Goal: Task Accomplishment & Management: Manage account settings

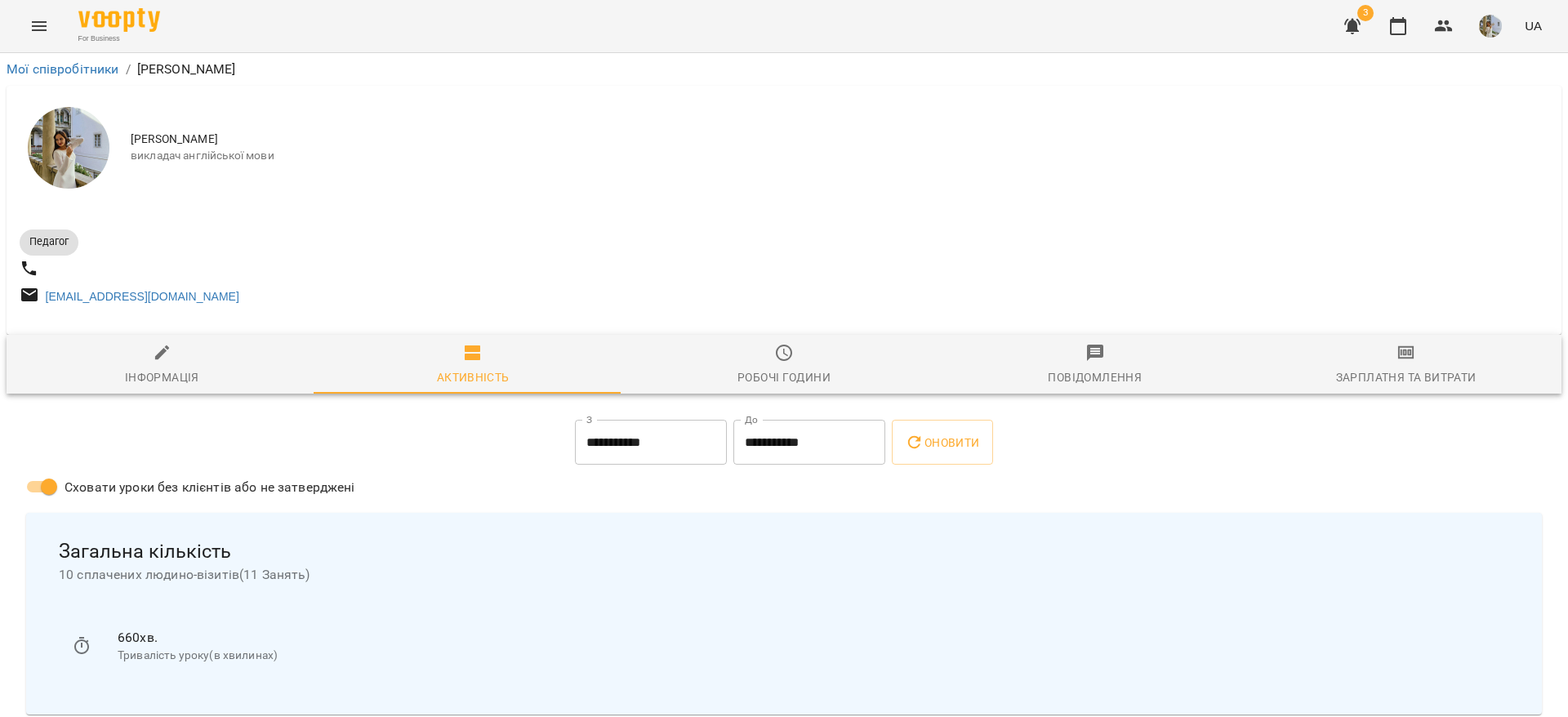
click at [1378, 15] on div "3 UA" at bounding box center [1441, 27] width 216 height 42
click at [1395, 20] on icon "button" at bounding box center [1398, 26] width 16 height 18
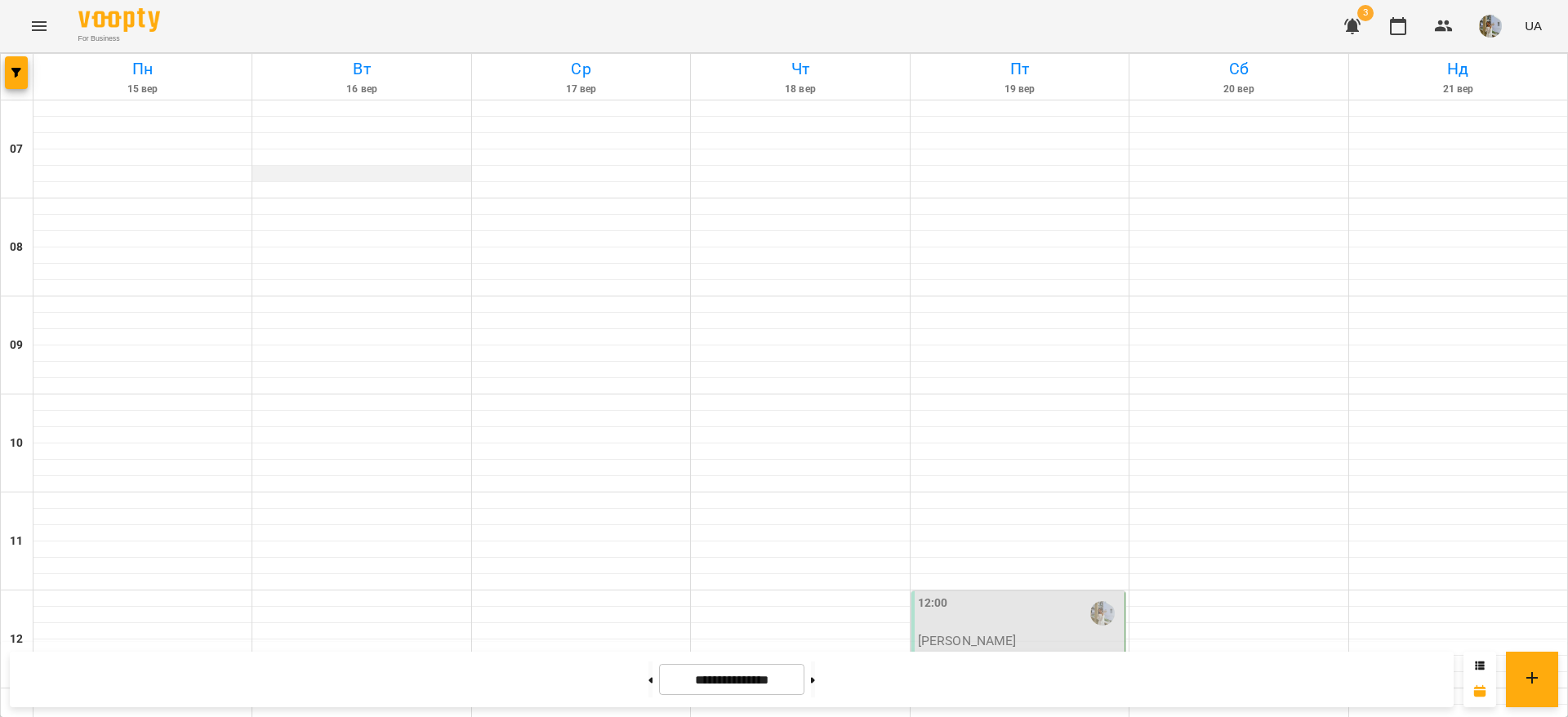
scroll to position [613, 0]
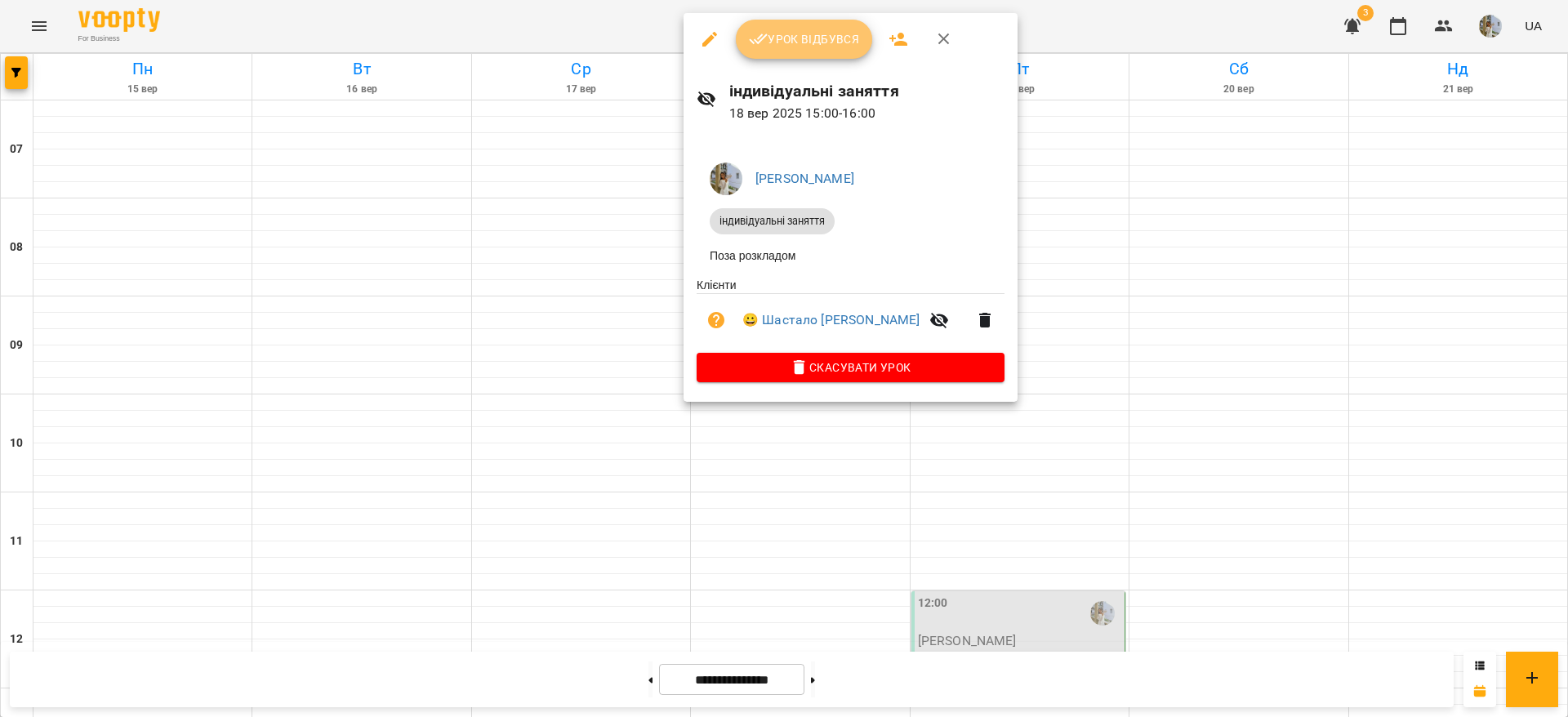
click at [796, 41] on span "Урок відбувся" at bounding box center [804, 39] width 111 height 19
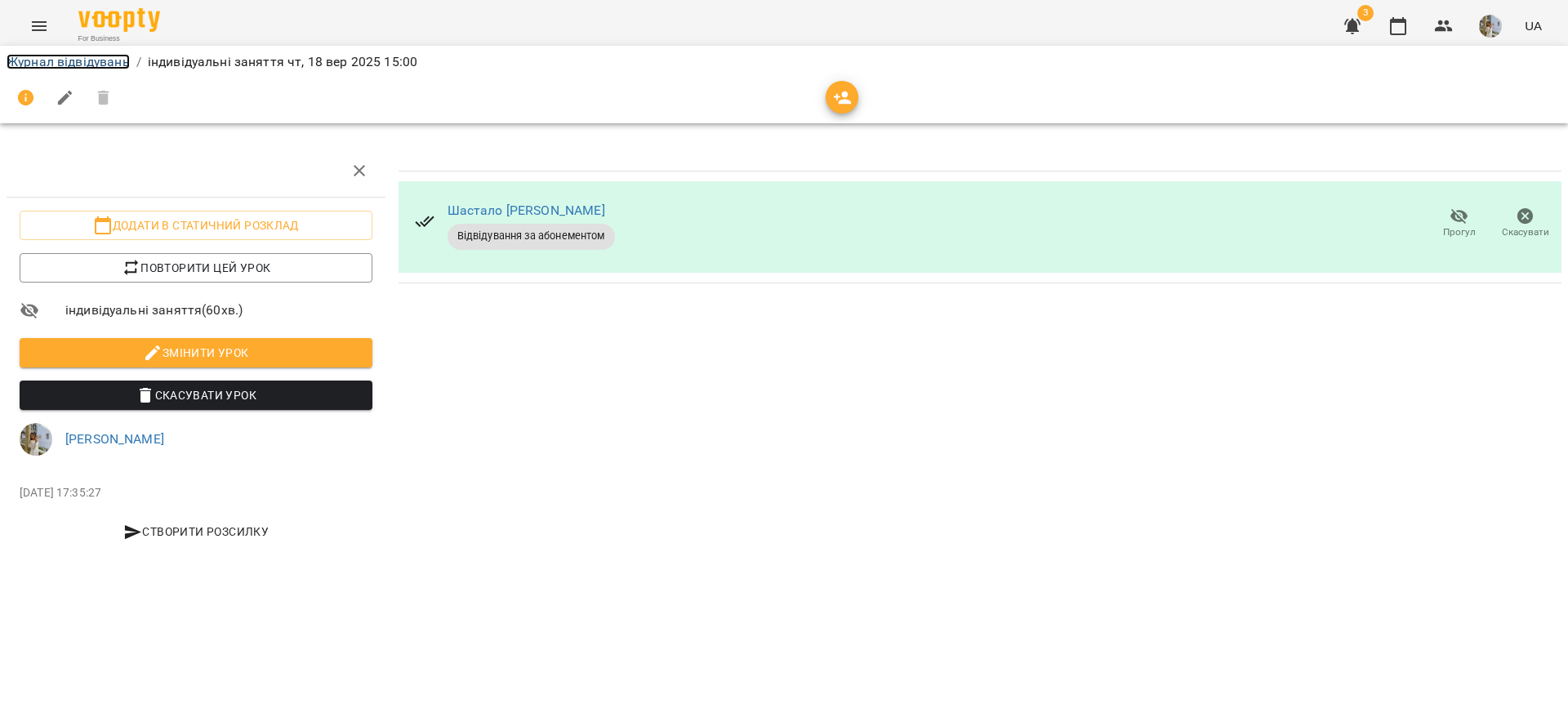
click at [99, 57] on link "Журнал відвідувань" at bounding box center [67, 62] width 123 height 16
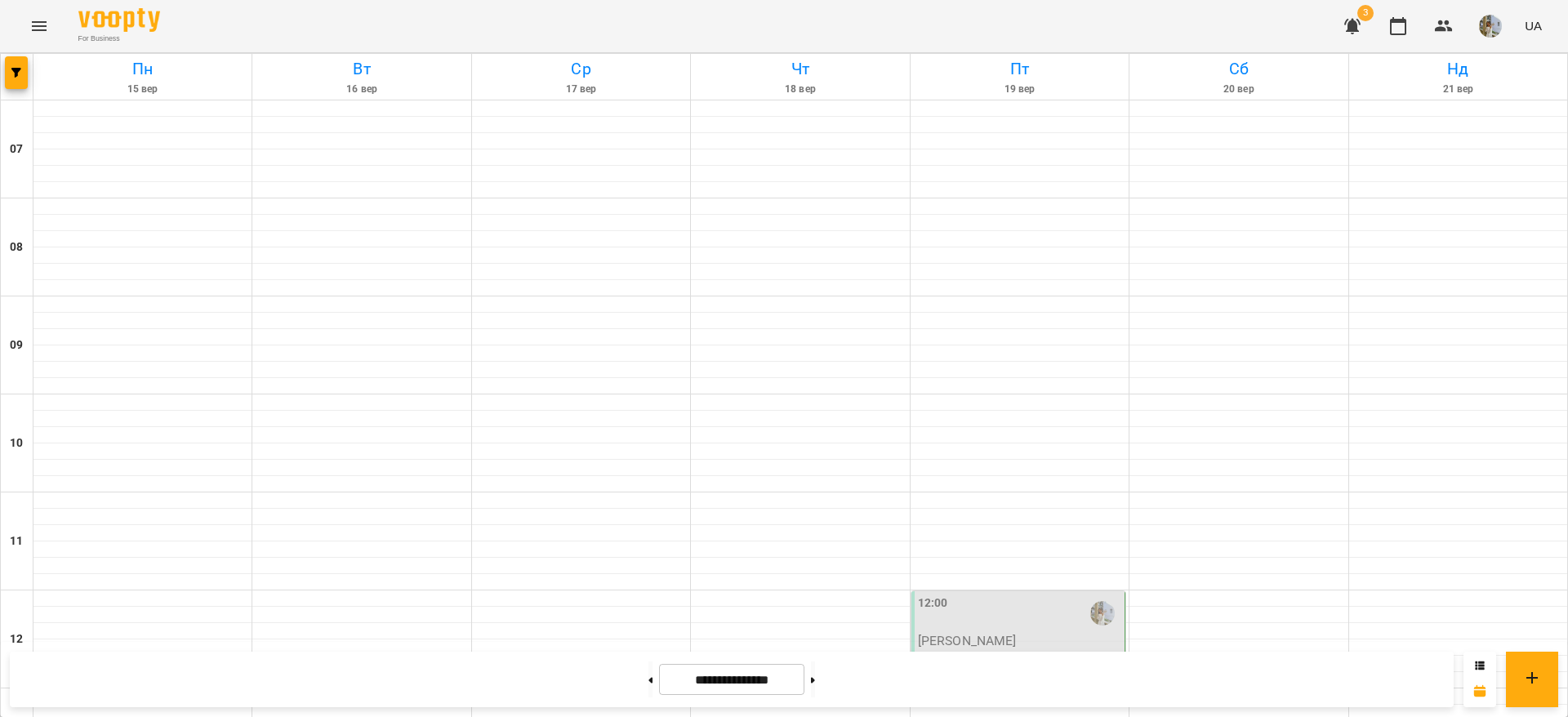
scroll to position [613, 0]
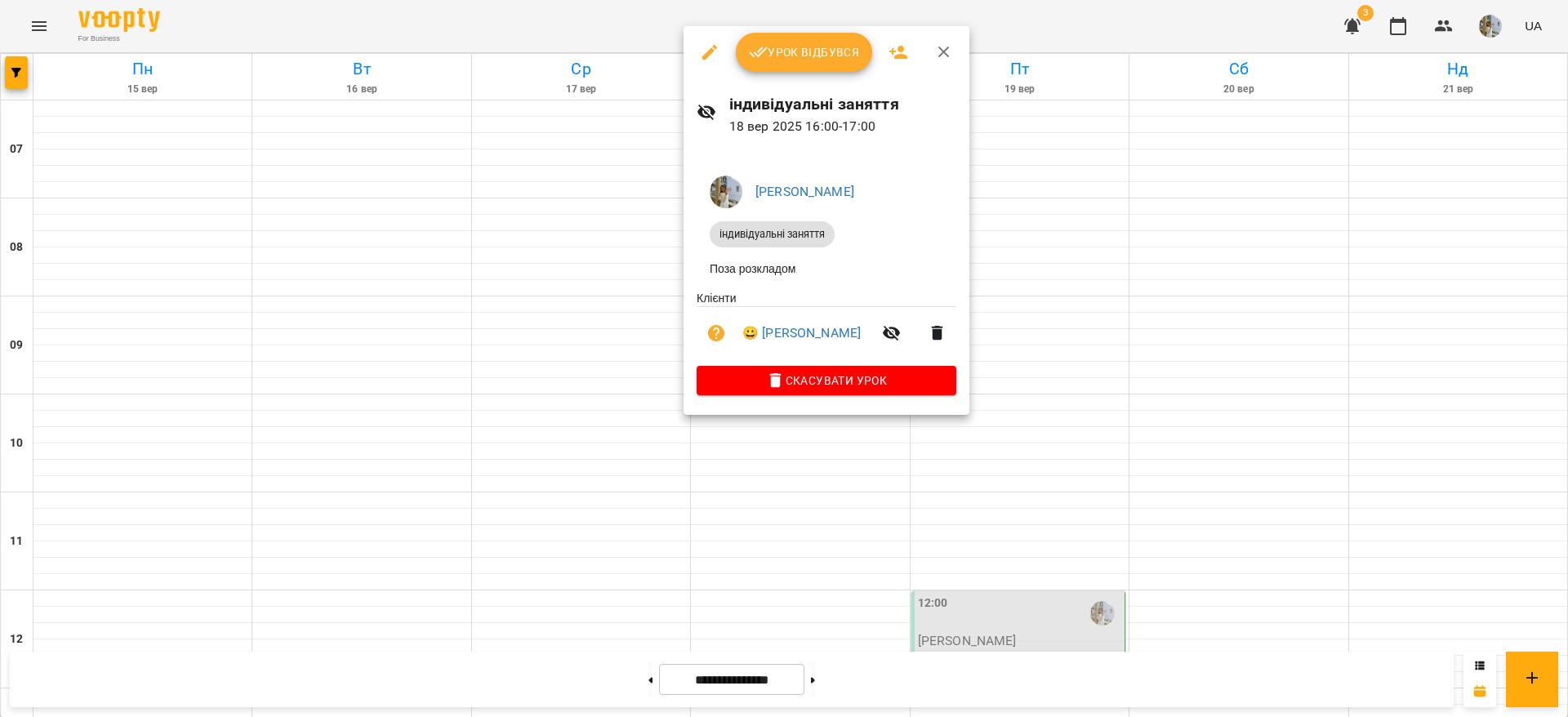
click at [774, 63] on button "Урок відбувся" at bounding box center [803, 52] width 137 height 39
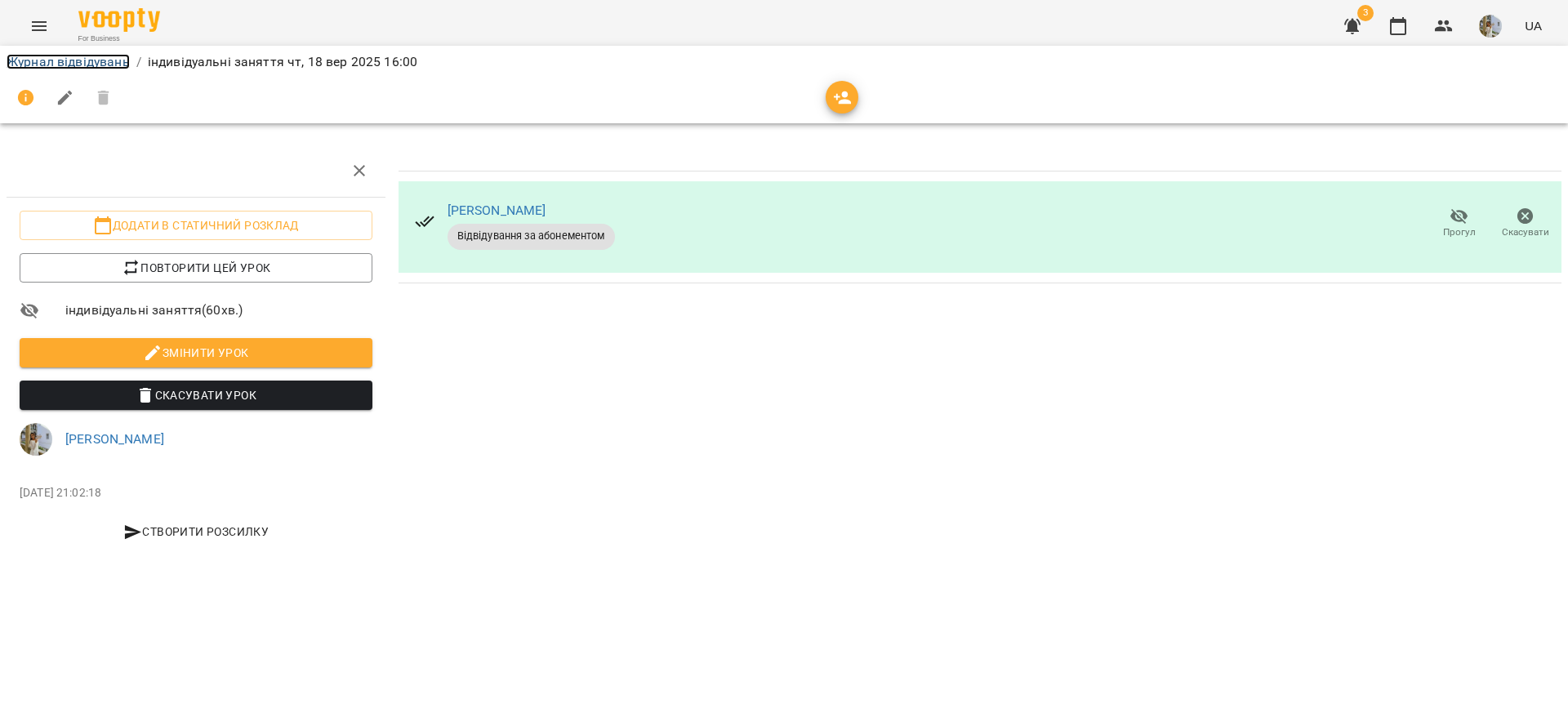
click at [96, 58] on link "Журнал відвідувань" at bounding box center [67, 62] width 123 height 16
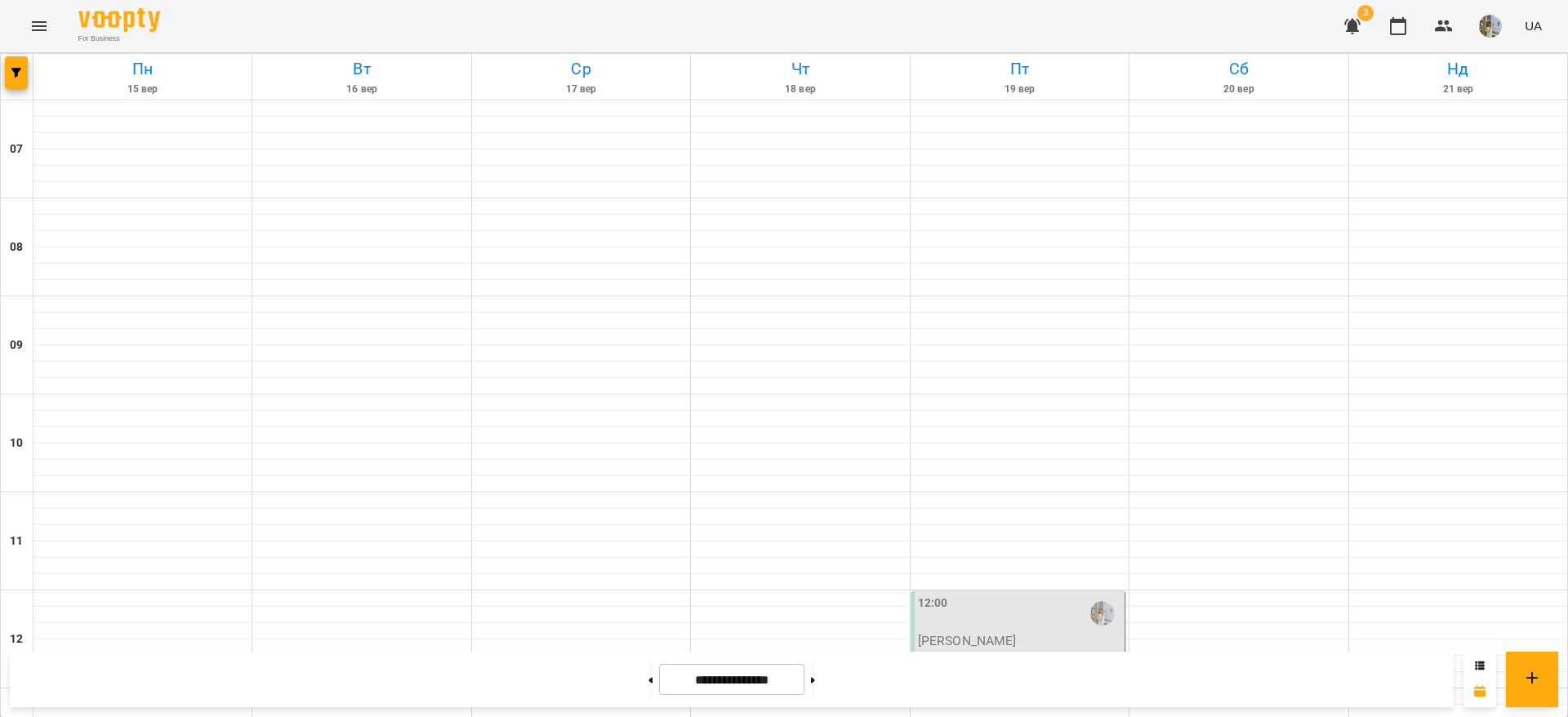
scroll to position [858, 0]
